Goal: Information Seeking & Learning: Find specific fact

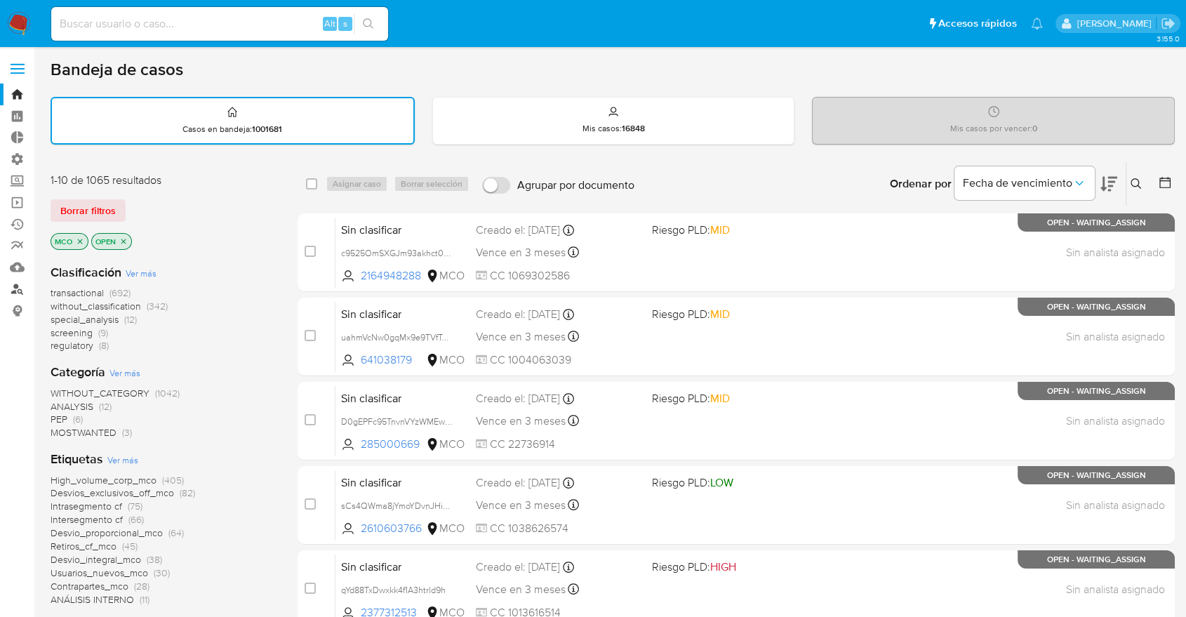
click at [20, 290] on link "Buscador de personas" at bounding box center [83, 289] width 167 height 22
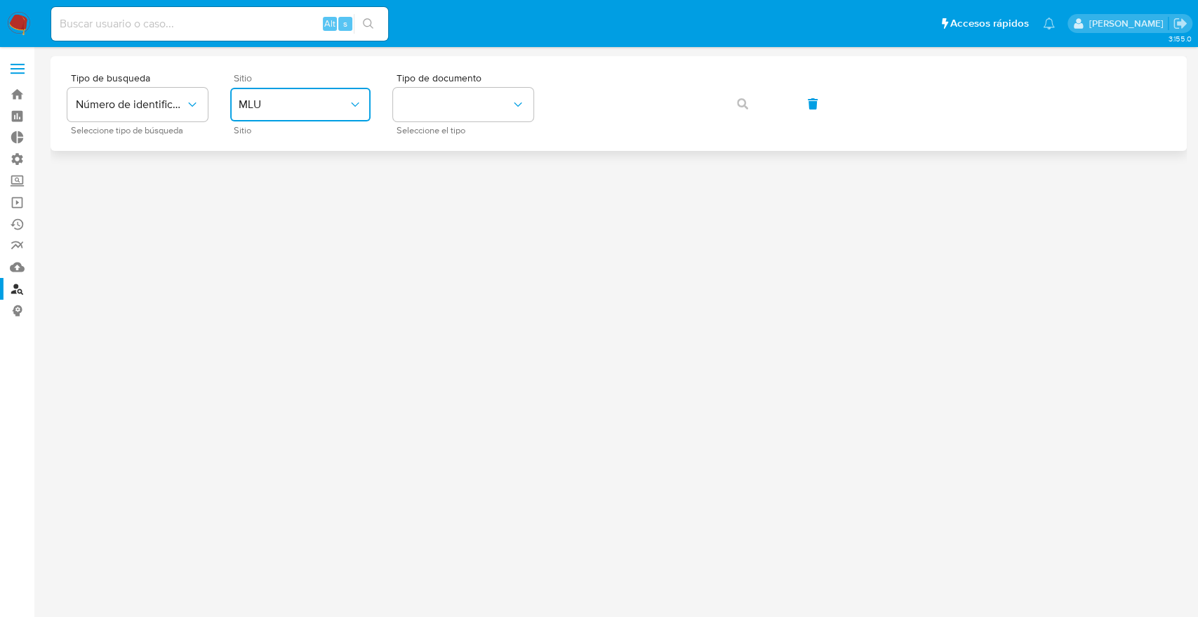
click at [269, 111] on span "MLU" at bounding box center [293, 105] width 109 height 14
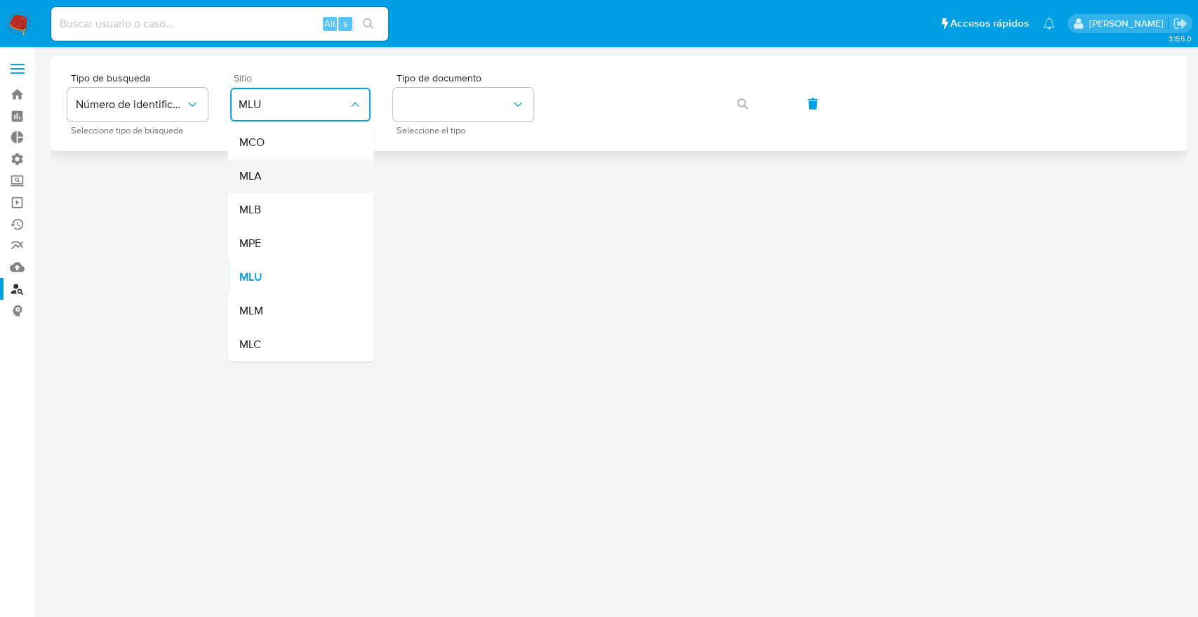
click at [284, 176] on div "MLA" at bounding box center [296, 176] width 115 height 34
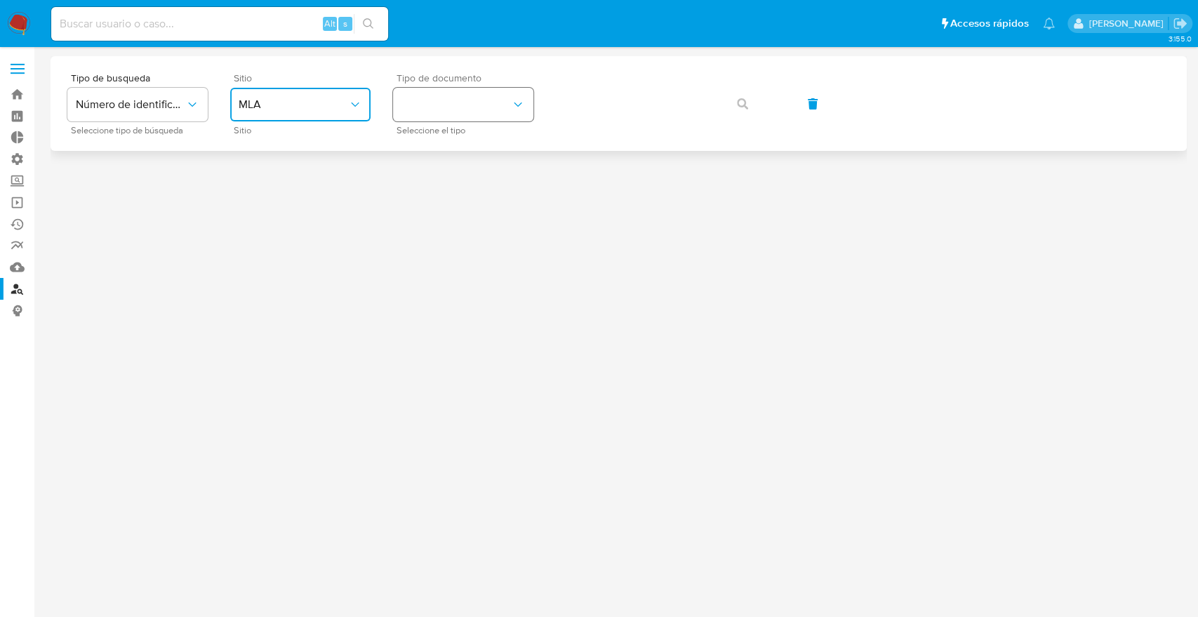
click at [447, 102] on button "identificationType" at bounding box center [463, 105] width 140 height 34
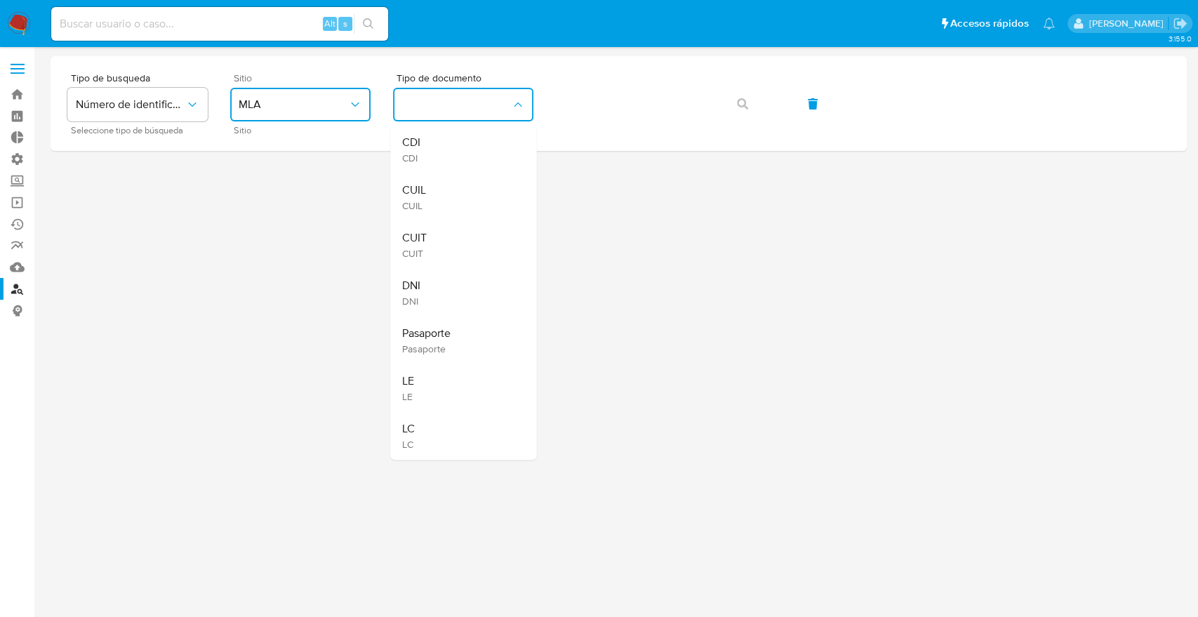
click at [439, 251] on div "CUIT CUIT" at bounding box center [458, 245] width 115 height 48
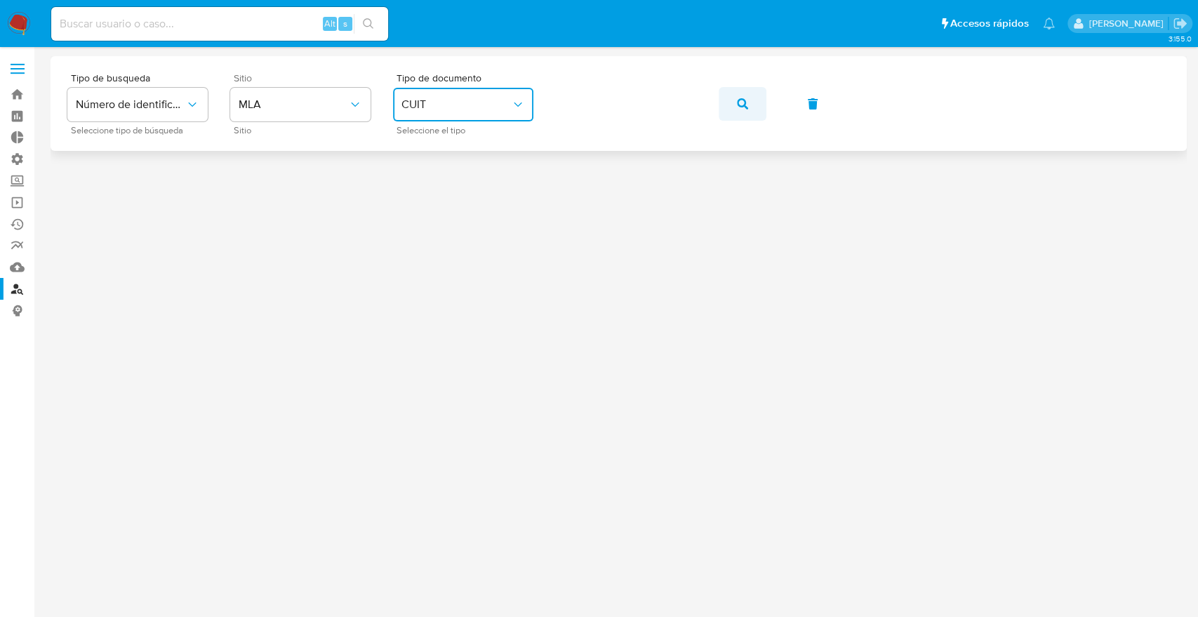
click at [757, 94] on button "button" at bounding box center [743, 104] width 48 height 34
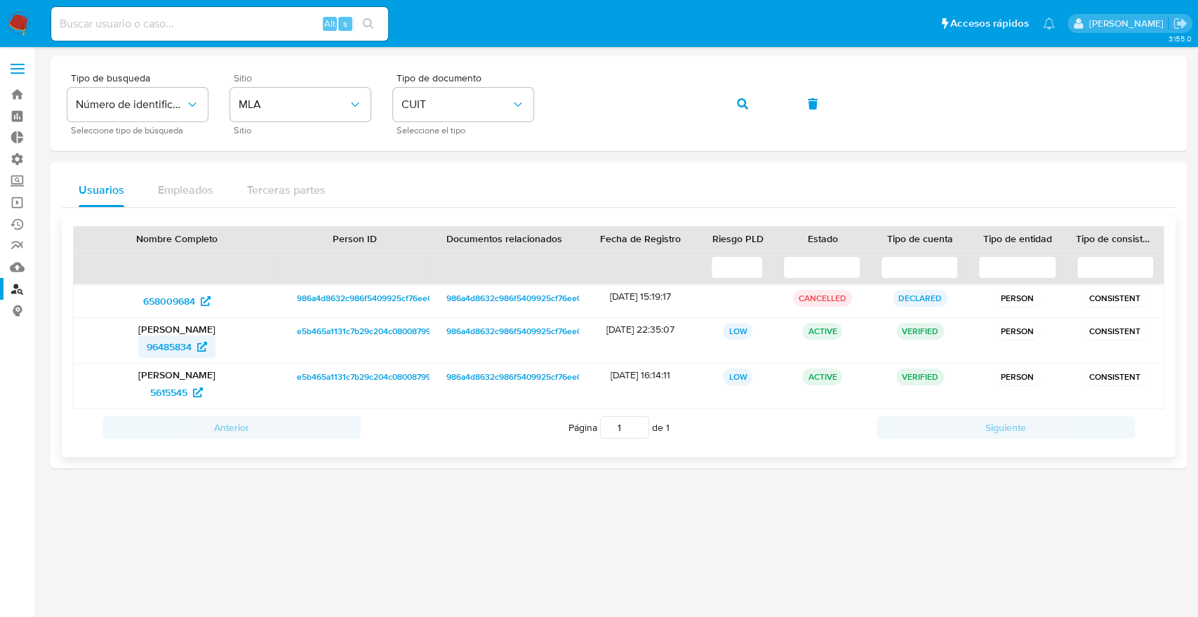
click at [164, 356] on span "96485834" at bounding box center [169, 346] width 45 height 22
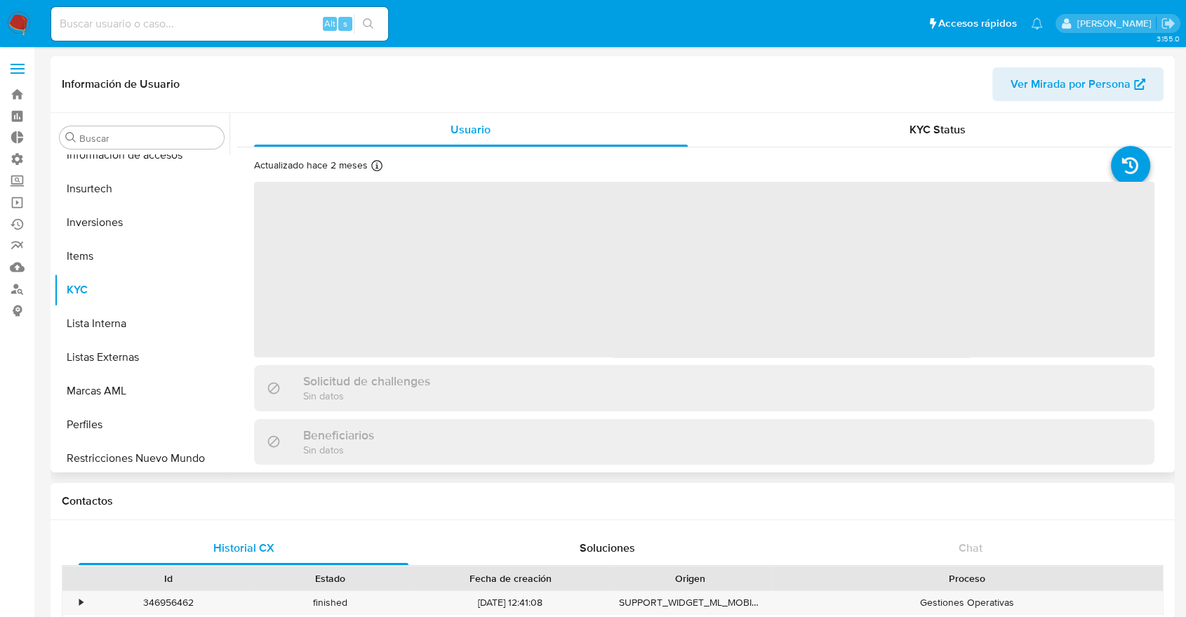
scroll to position [660, 0]
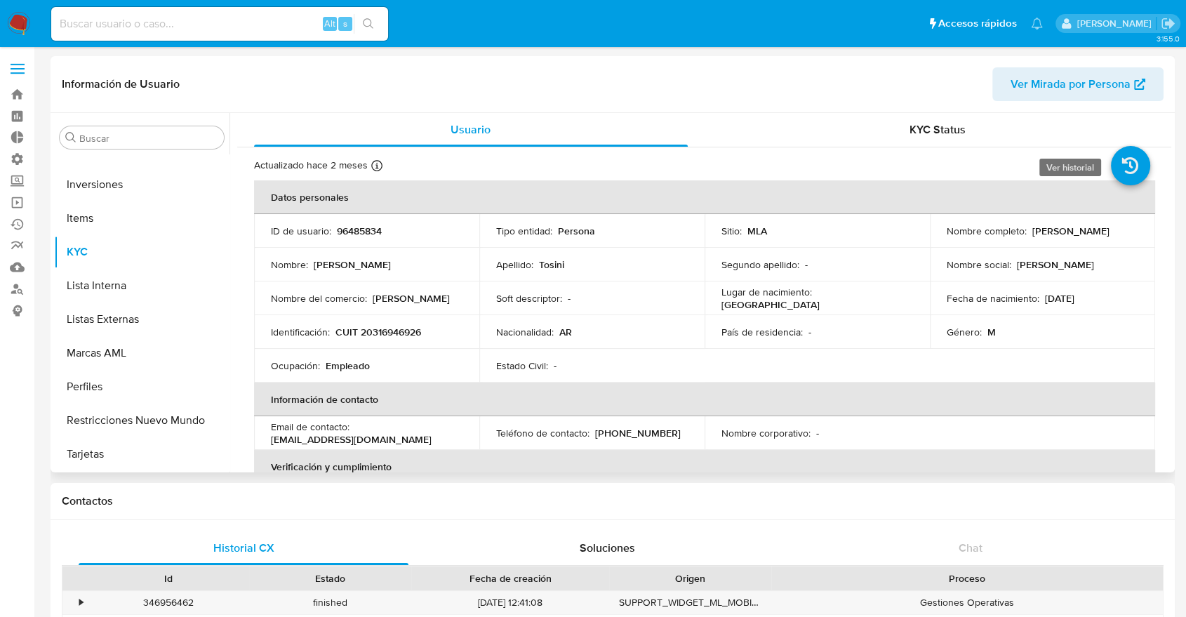
select select "10"
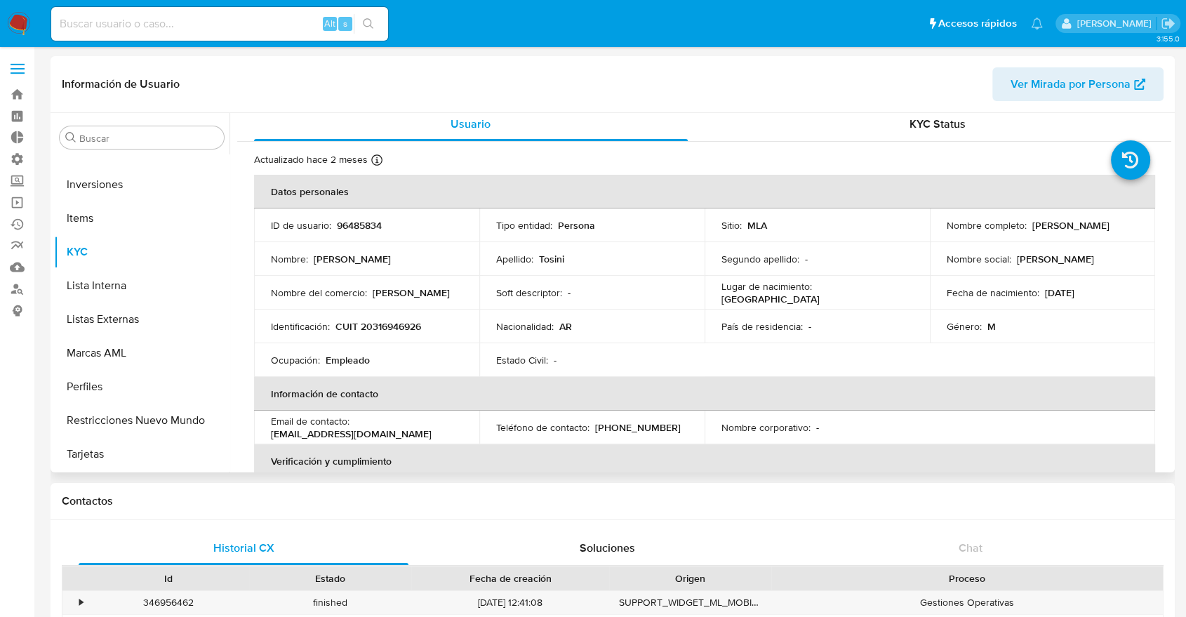
scroll to position [0, 0]
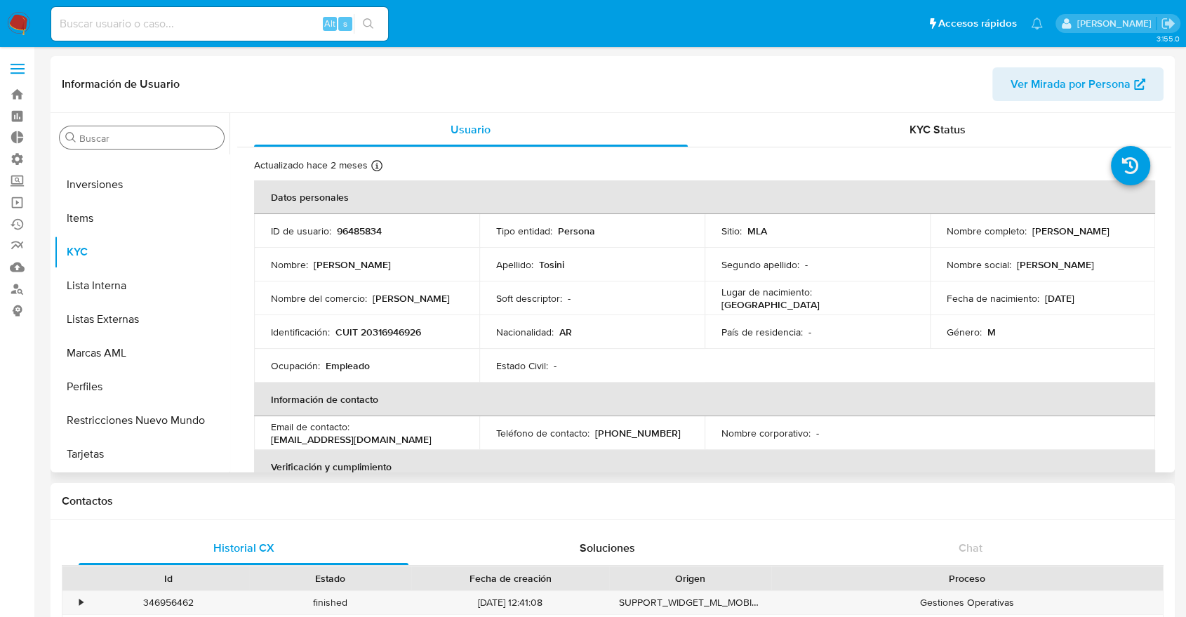
click at [193, 141] on input "Buscar" at bounding box center [148, 138] width 139 height 13
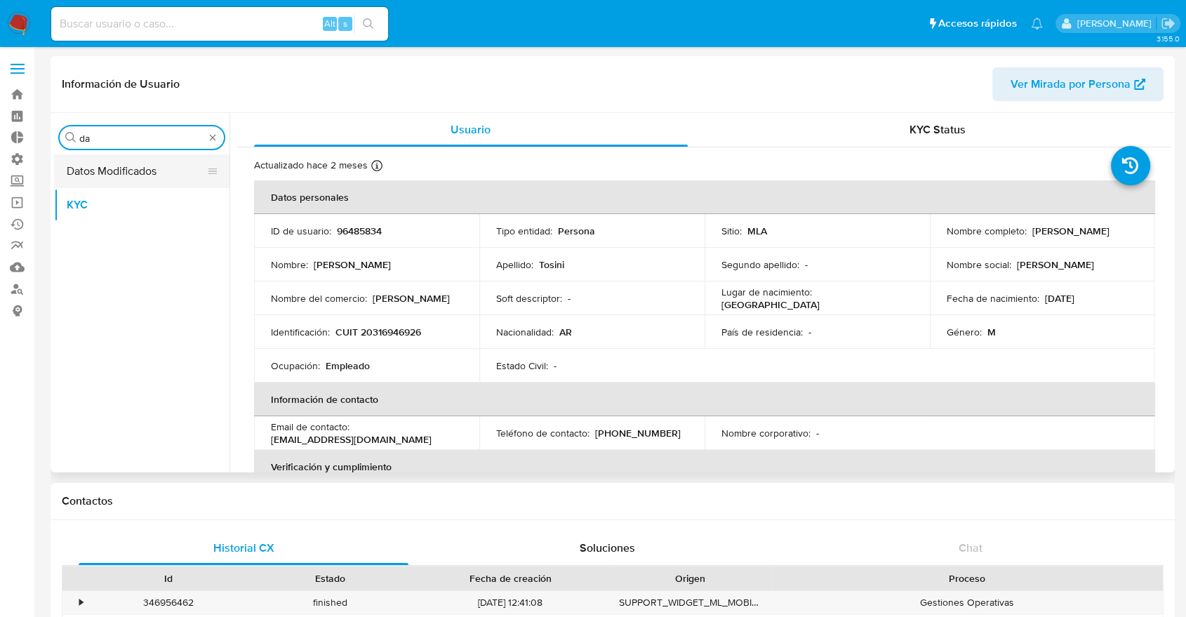
type input "da"
click at [72, 175] on button "Datos Modificados" at bounding box center [136, 171] width 164 height 34
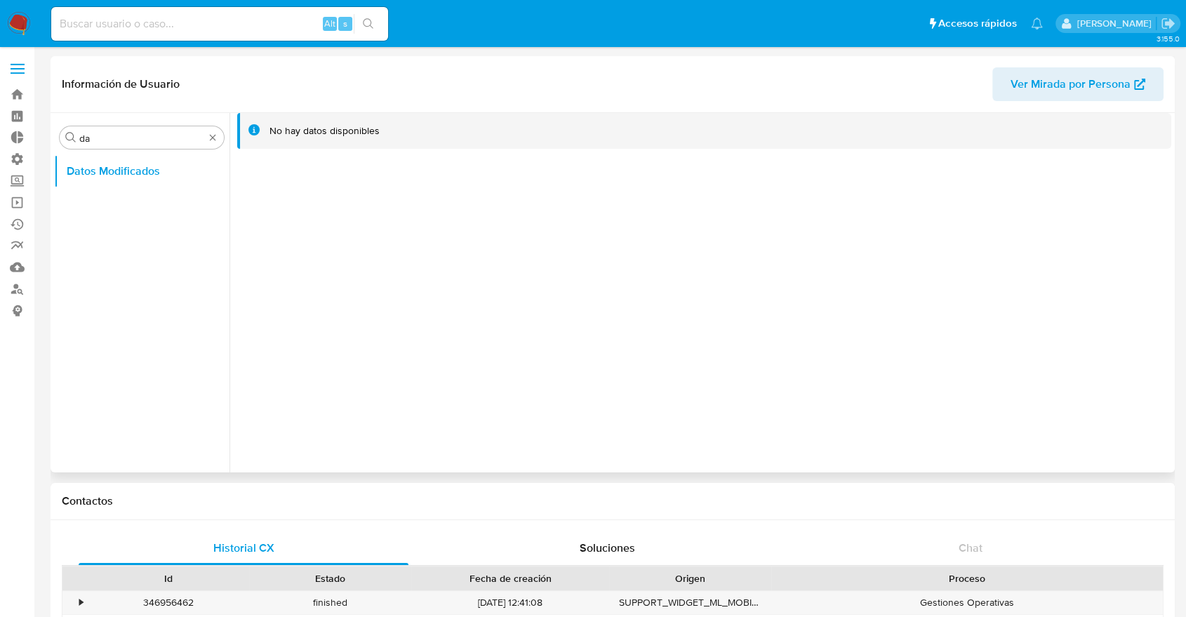
drag, startPoint x: 420, startPoint y: 179, endPoint x: 394, endPoint y: 137, distance: 49.8
click at [394, 137] on div "No hay datos disponibles" at bounding box center [700, 292] width 942 height 359
